Goal: Task Accomplishment & Management: Complete application form

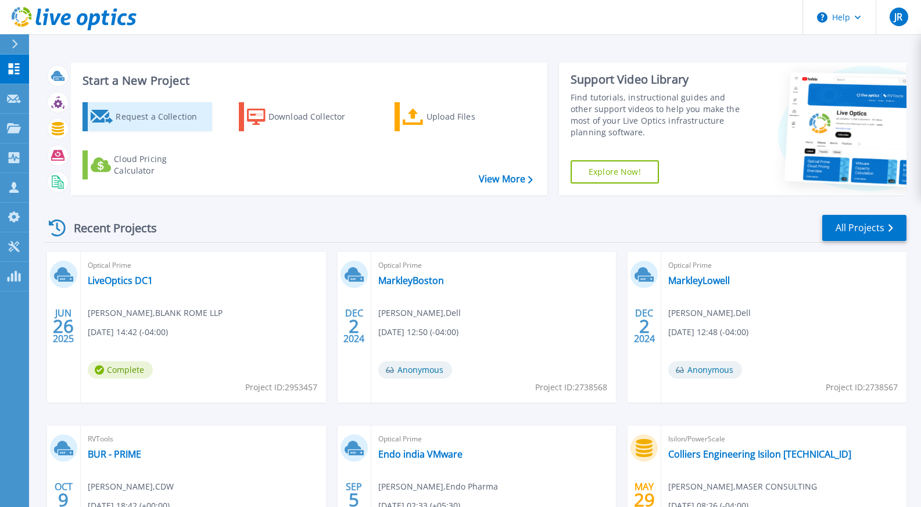
click at [150, 117] on div "Request a Collection" at bounding box center [162, 116] width 93 height 23
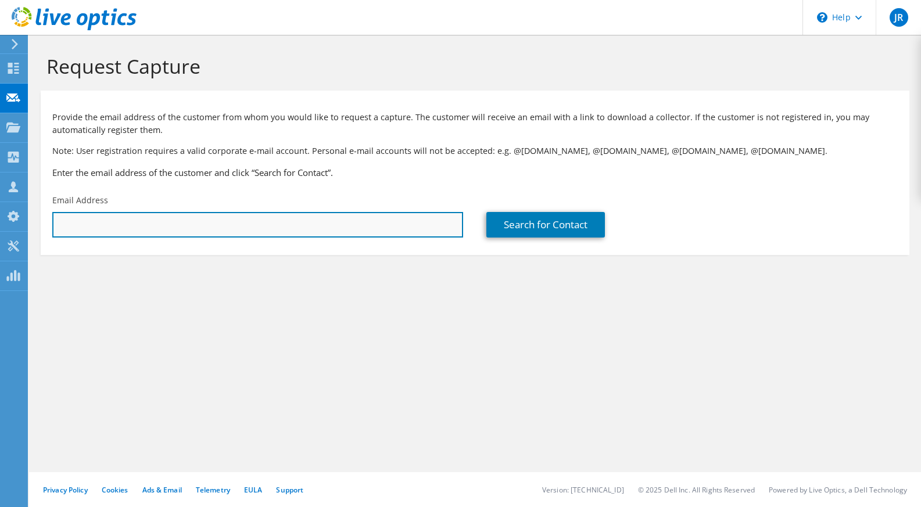
click at [354, 230] on input "text" at bounding box center [257, 225] width 411 height 26
click at [129, 229] on input "text" at bounding box center [257, 225] width 411 height 26
paste input "Devin.Malabunga@burlington.com"
type input "Devin.Malabunga@burlington.com"
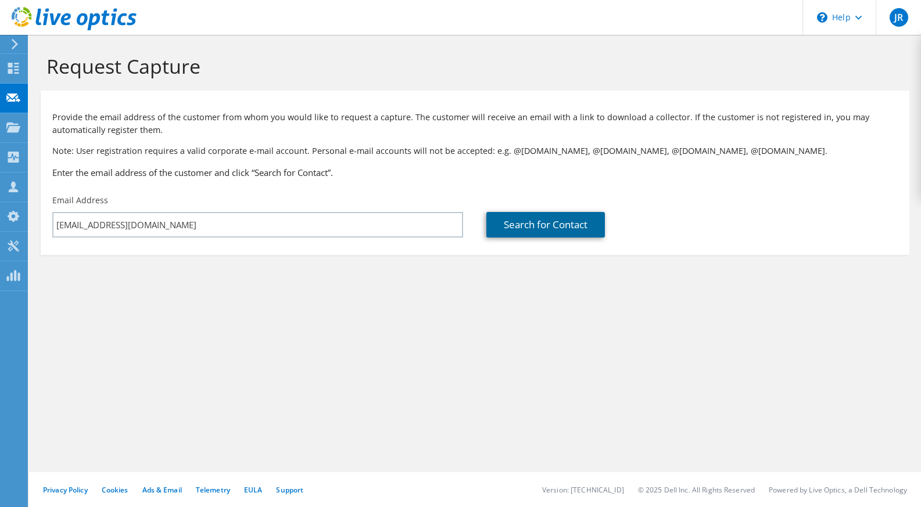
click at [550, 227] on link "Search for Contact" at bounding box center [546, 225] width 119 height 26
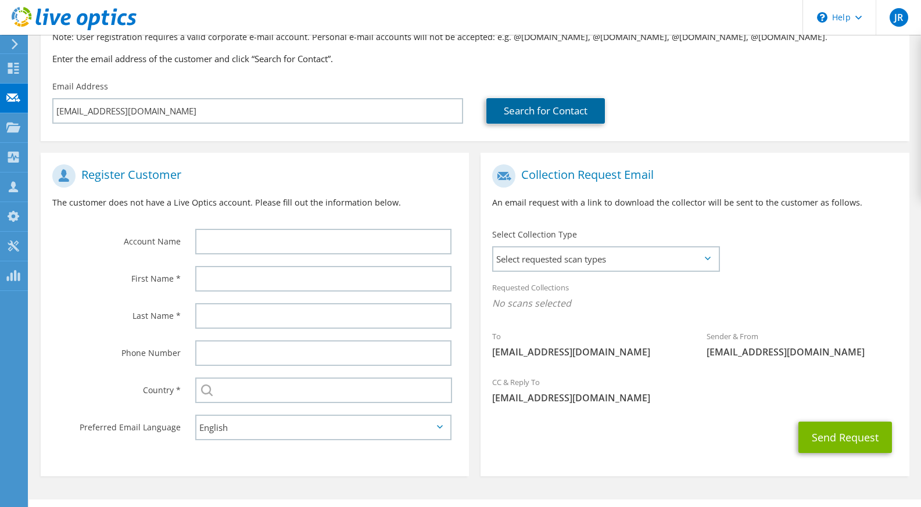
scroll to position [141, 0]
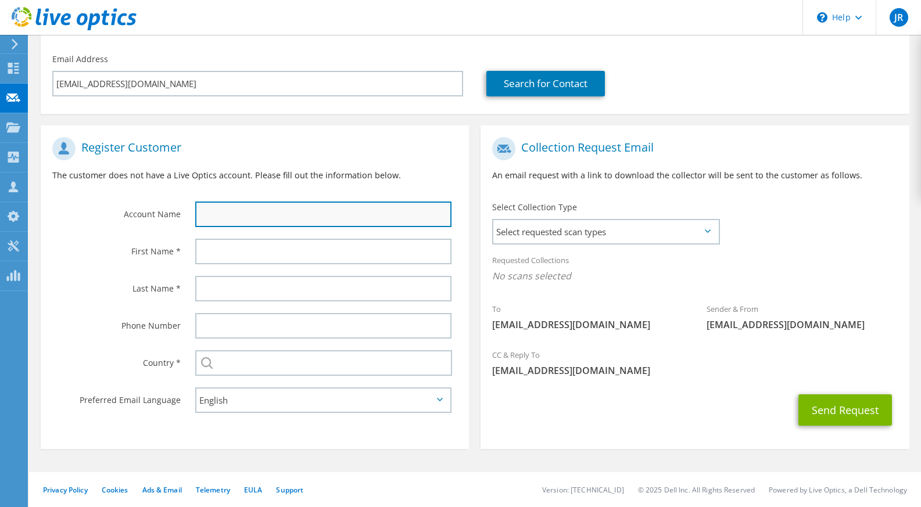
click at [242, 211] on input "text" at bounding box center [323, 215] width 257 height 26
type input "Burlington"
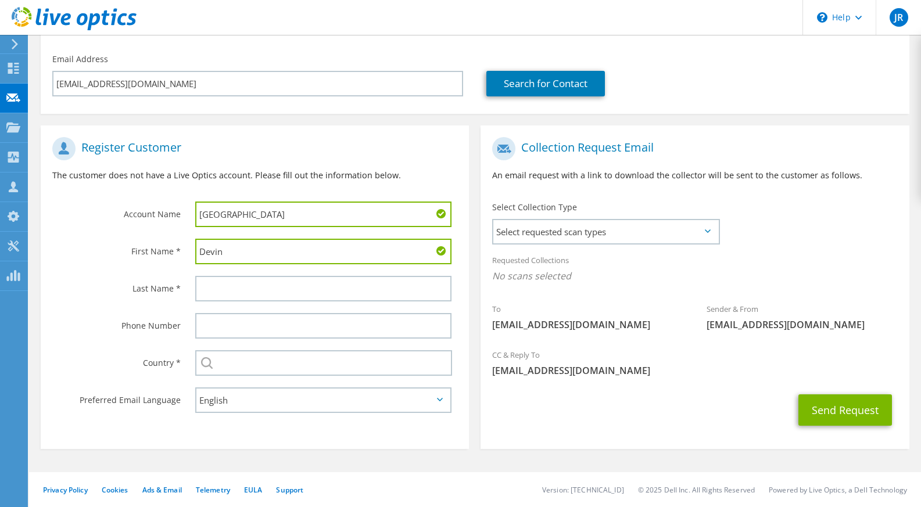
type input "Devin"
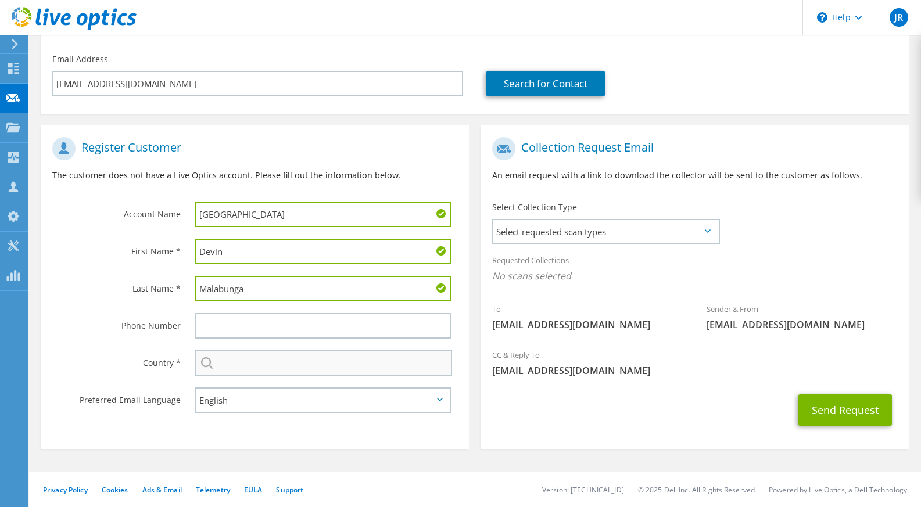
type input "Malabunga"
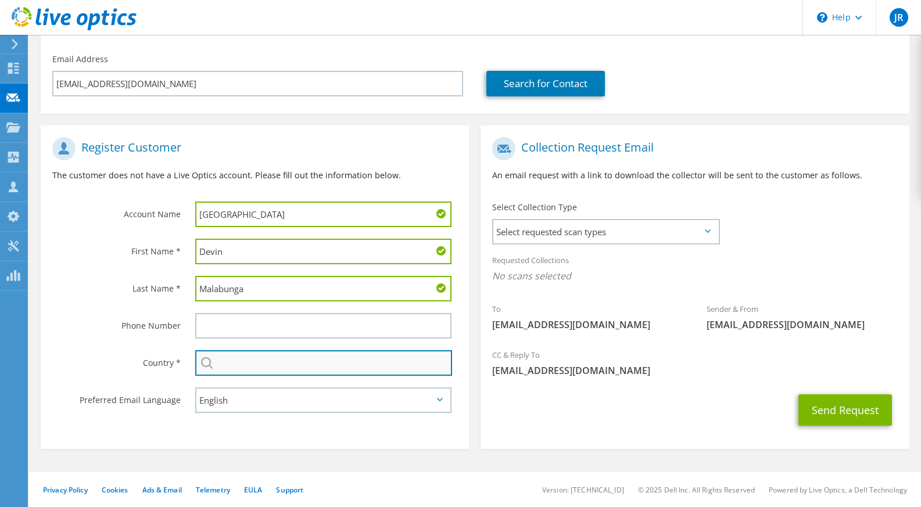
click at [289, 355] on input "text" at bounding box center [324, 364] width 258 height 26
type input "y"
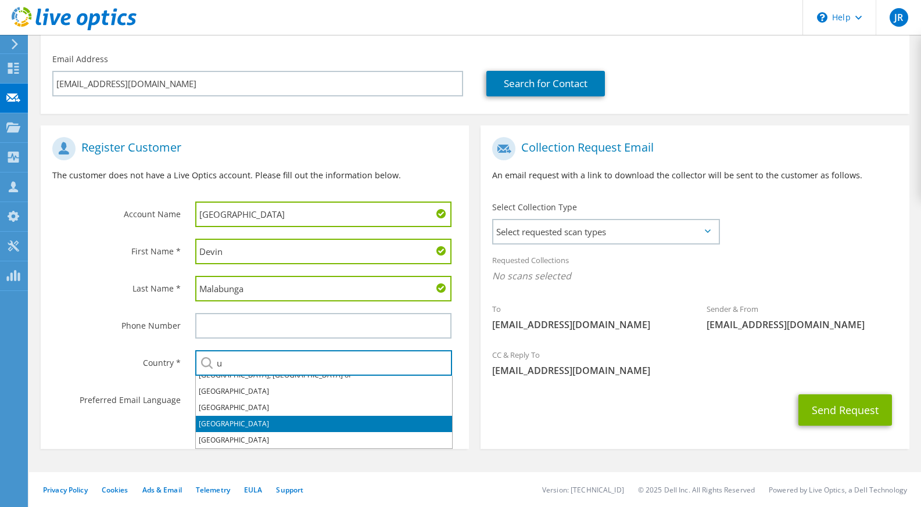
scroll to position [74, 0]
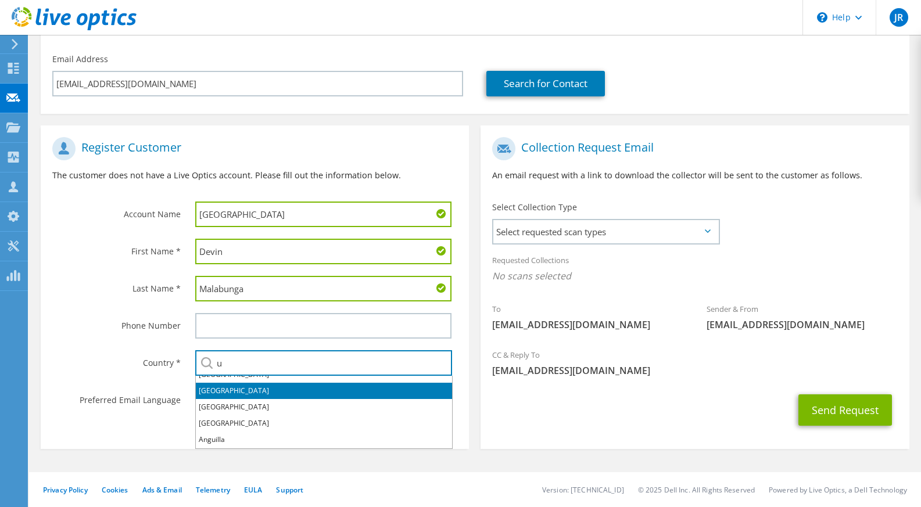
click at [240, 394] on li "United States" at bounding box center [324, 391] width 256 height 16
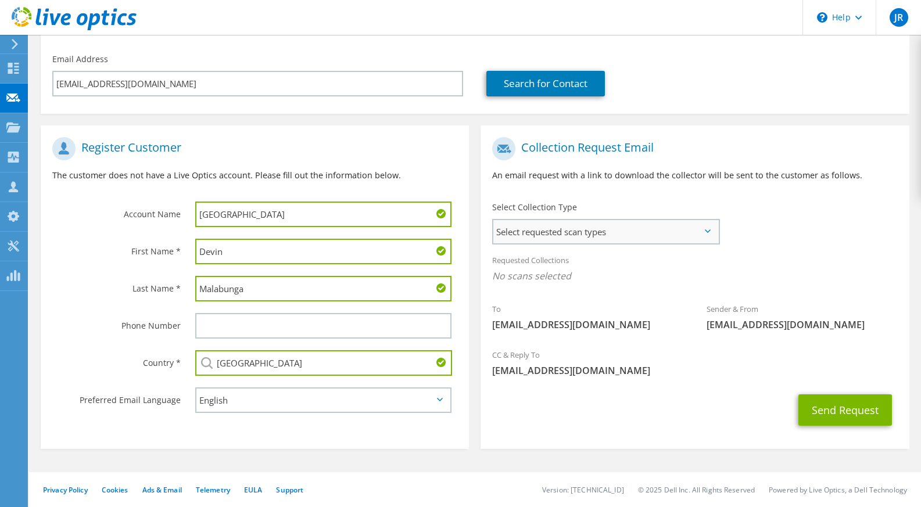
type input "United States"
click at [696, 234] on span "Select requested scan types" at bounding box center [606, 231] width 224 height 23
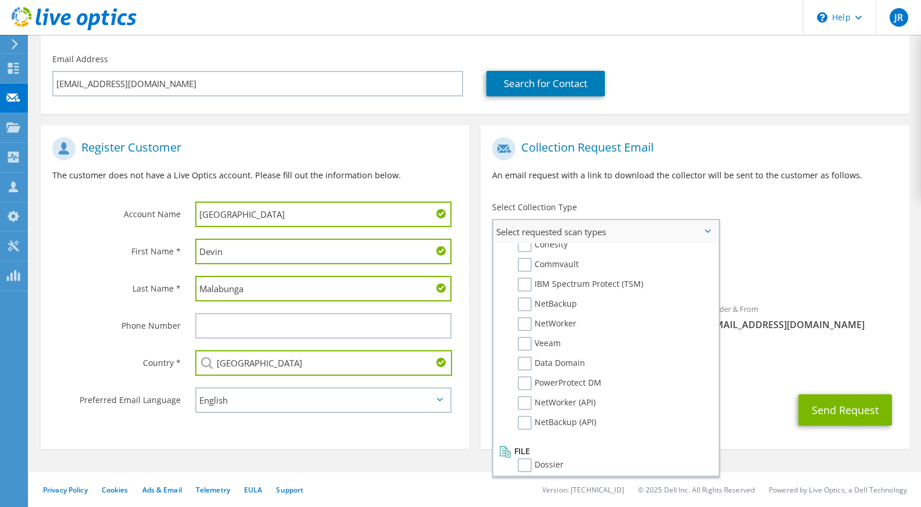
scroll to position [553, 0]
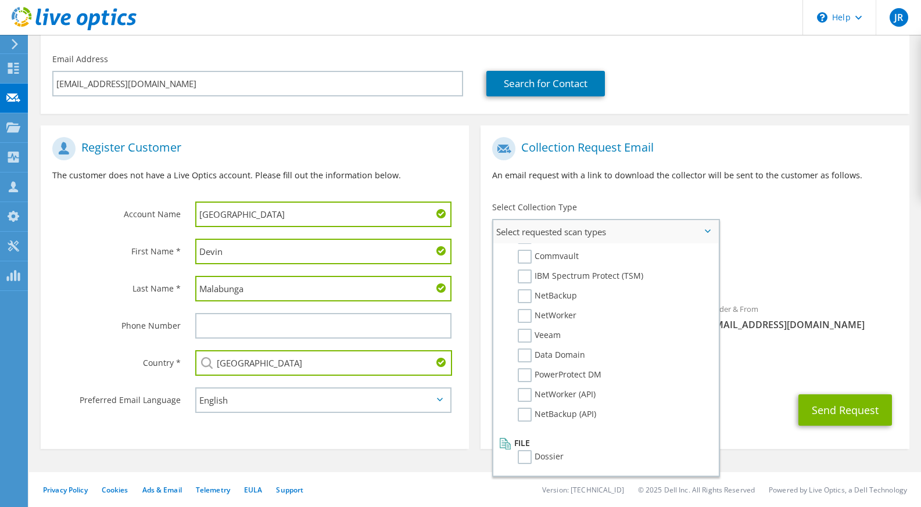
click at [524, 467] on li "Dossier" at bounding box center [604, 461] width 216 height 20
click at [524, 460] on label "Dossier" at bounding box center [541, 458] width 46 height 14
click at [0, 0] on input "Dossier" at bounding box center [0, 0] width 0 height 0
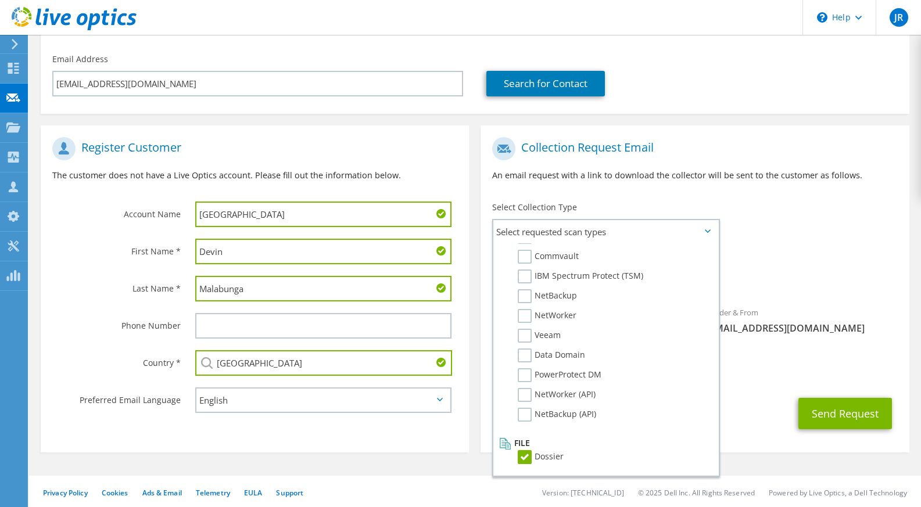
click at [819, 199] on div "To Devin.Malabunga@burlington.com Sender & From liveoptics@liveoptics.com" at bounding box center [695, 238] width 428 height 215
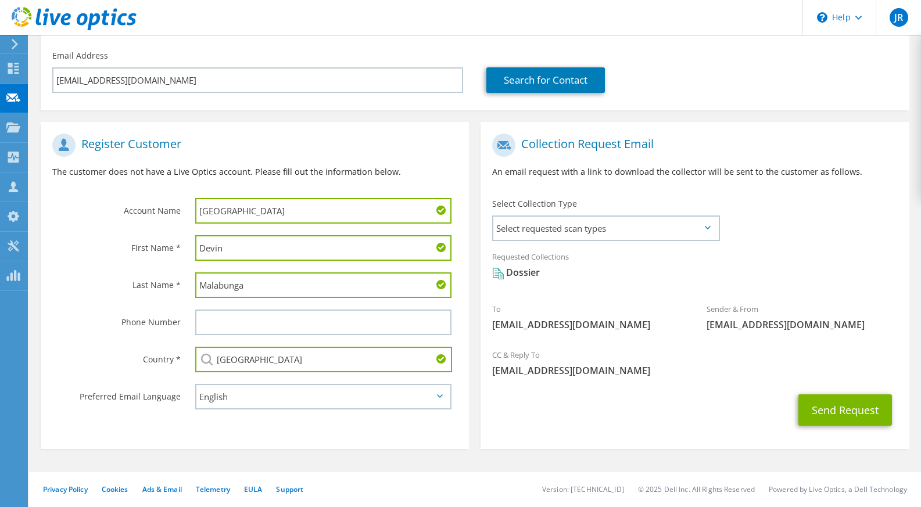
scroll to position [0, 0]
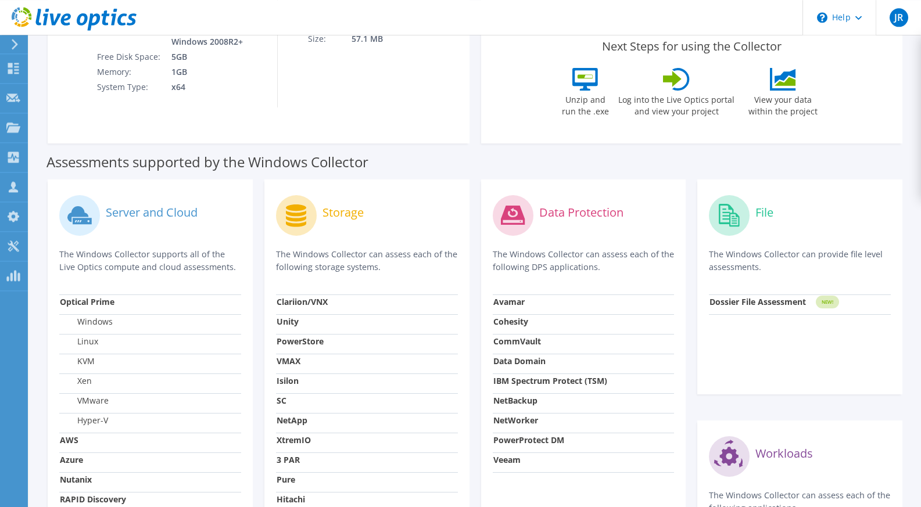
scroll to position [237, 0]
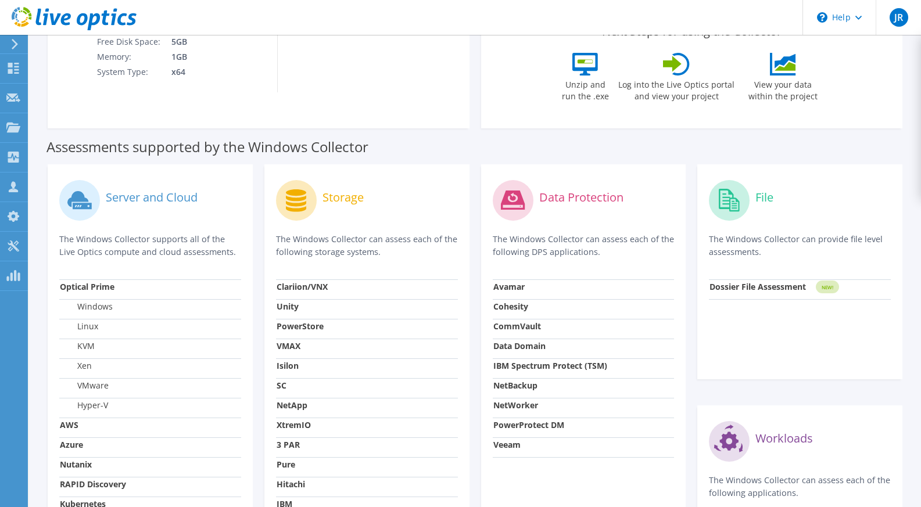
click at [732, 194] on icon at bounding box center [729, 200] width 21 height 23
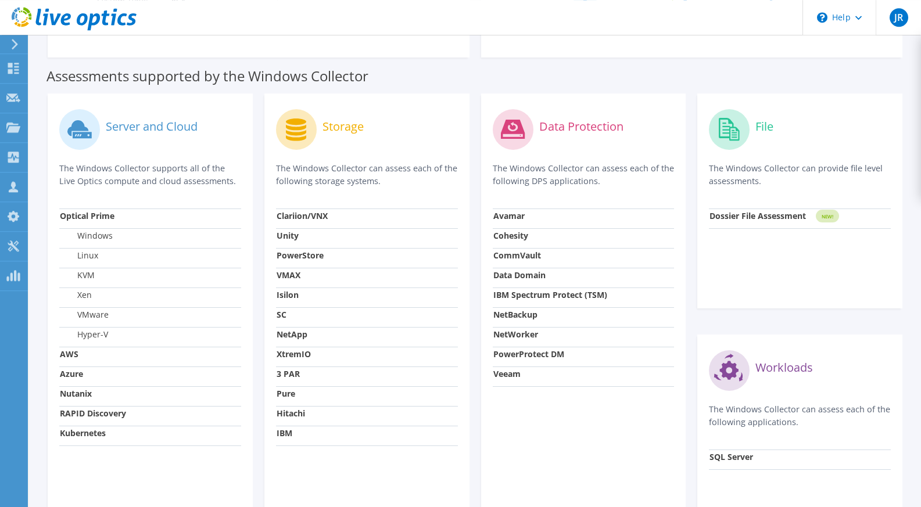
scroll to position [316, 0]
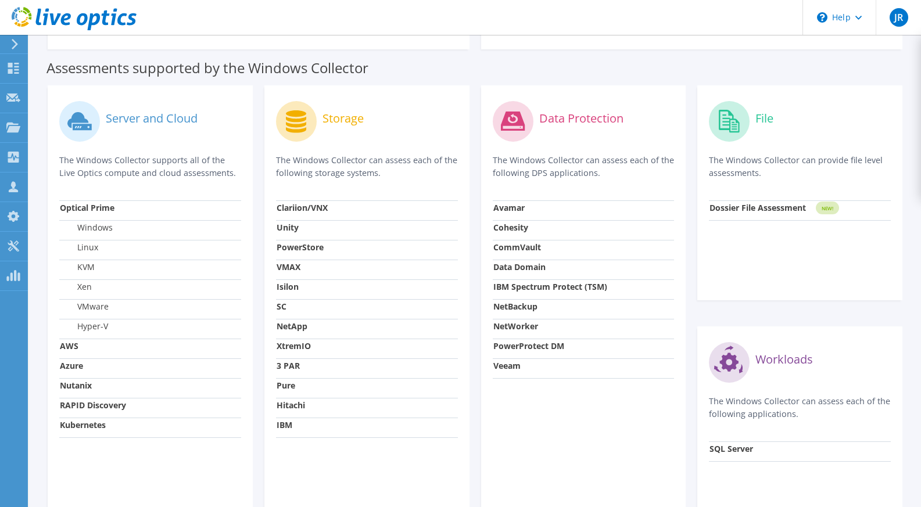
click at [728, 121] on circle at bounding box center [729, 121] width 41 height 41
click at [764, 116] on label "File" at bounding box center [765, 119] width 18 height 12
drag, startPoint x: 841, startPoint y: 209, endPoint x: 732, endPoint y: 205, distance: 108.8
click at [732, 205] on tr "Dossier File Assessment NEW!" at bounding box center [800, 211] width 182 height 20
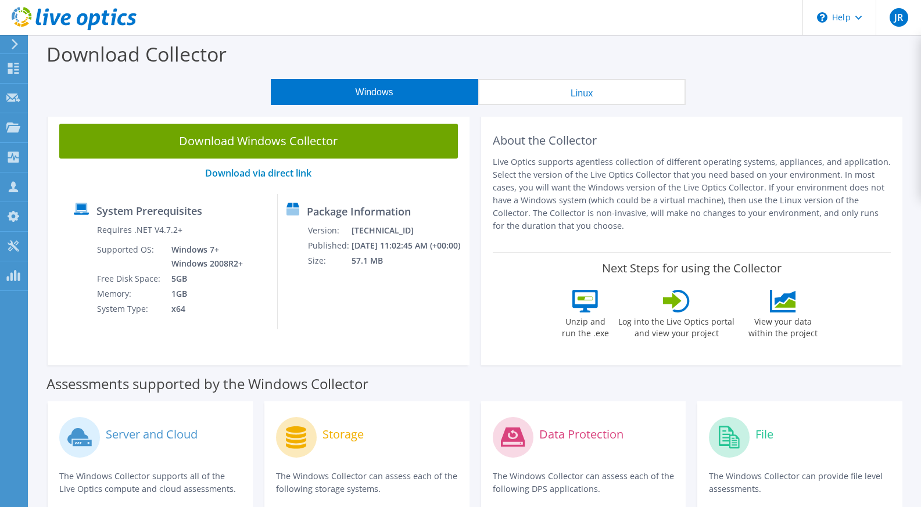
click at [609, 88] on button "Linux" at bounding box center [582, 92] width 208 height 26
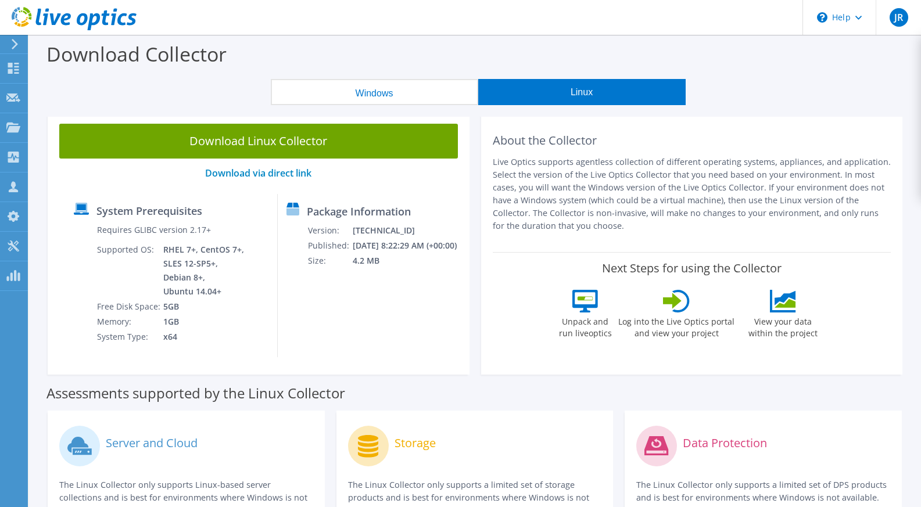
click at [397, 95] on button "Windows" at bounding box center [375, 92] width 208 height 26
